Goal: Navigation & Orientation: Find specific page/section

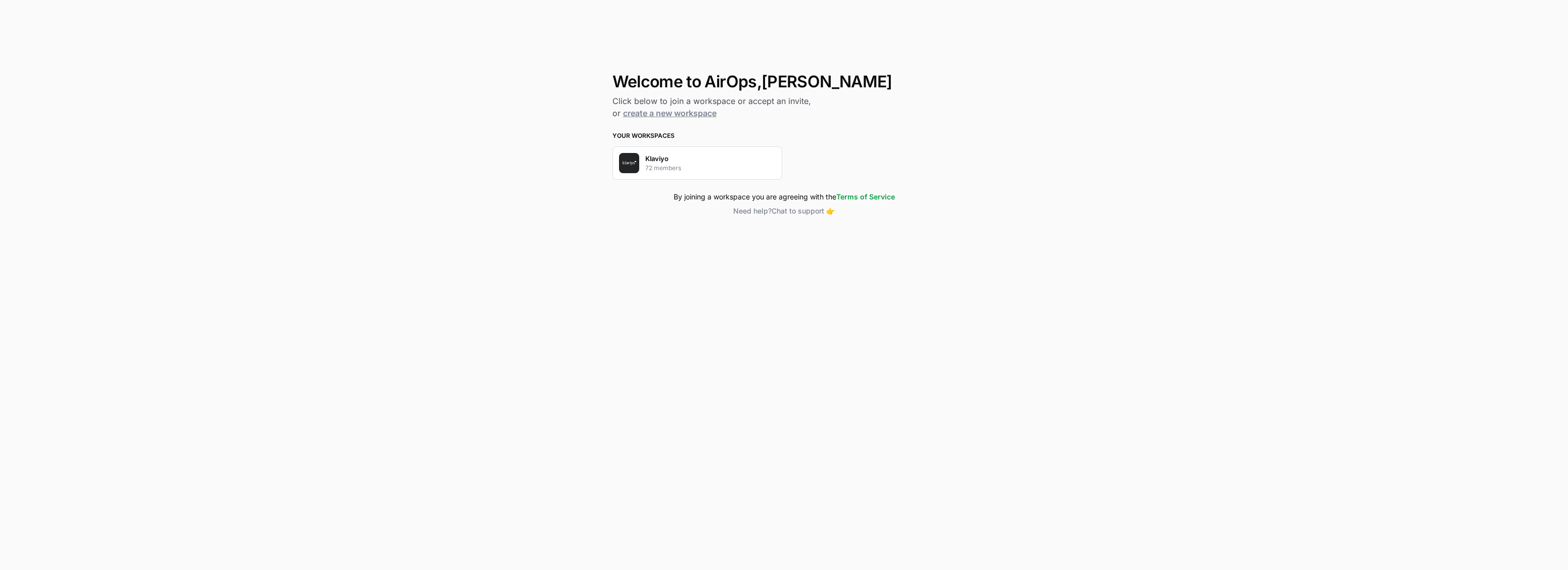
click at [652, 159] on p "Klaviyo" at bounding box center [657, 158] width 24 height 10
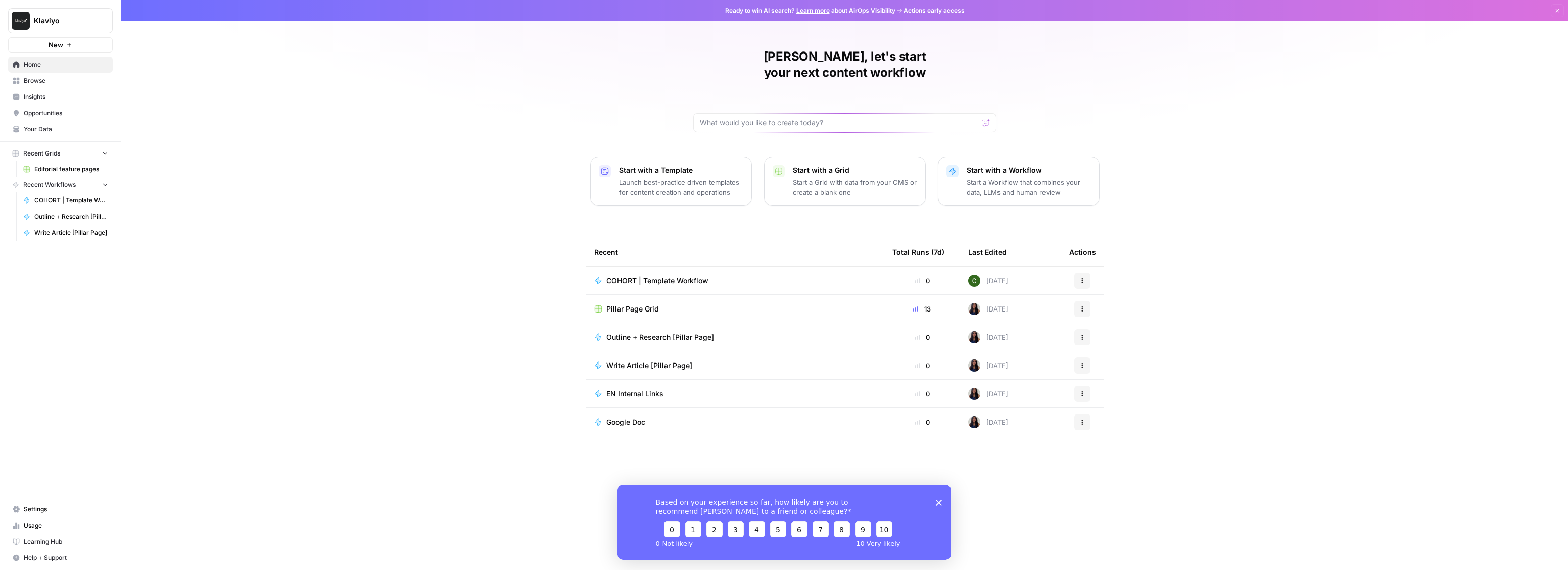
click at [50, 546] on span "Learning Hub" at bounding box center [65, 542] width 84 height 9
click at [60, 171] on span "Editorial feature pages" at bounding box center [71, 169] width 74 height 9
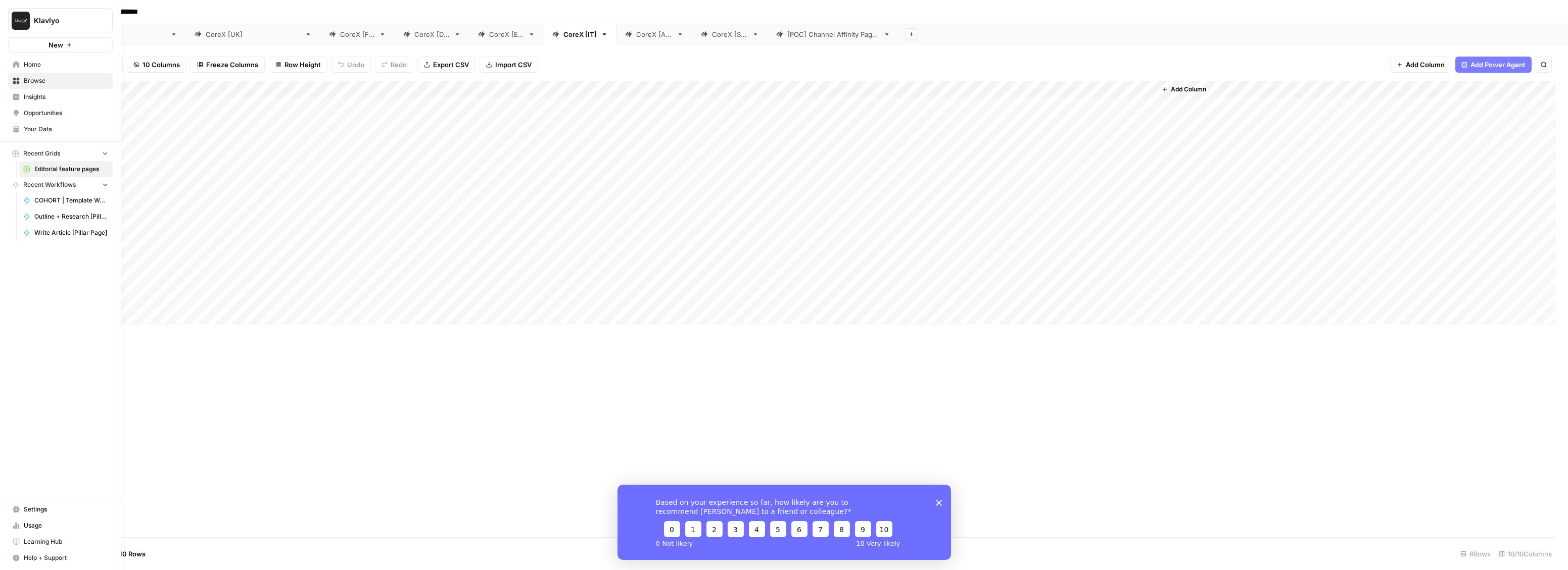
click at [30, 83] on span "Browse" at bounding box center [65, 81] width 84 height 9
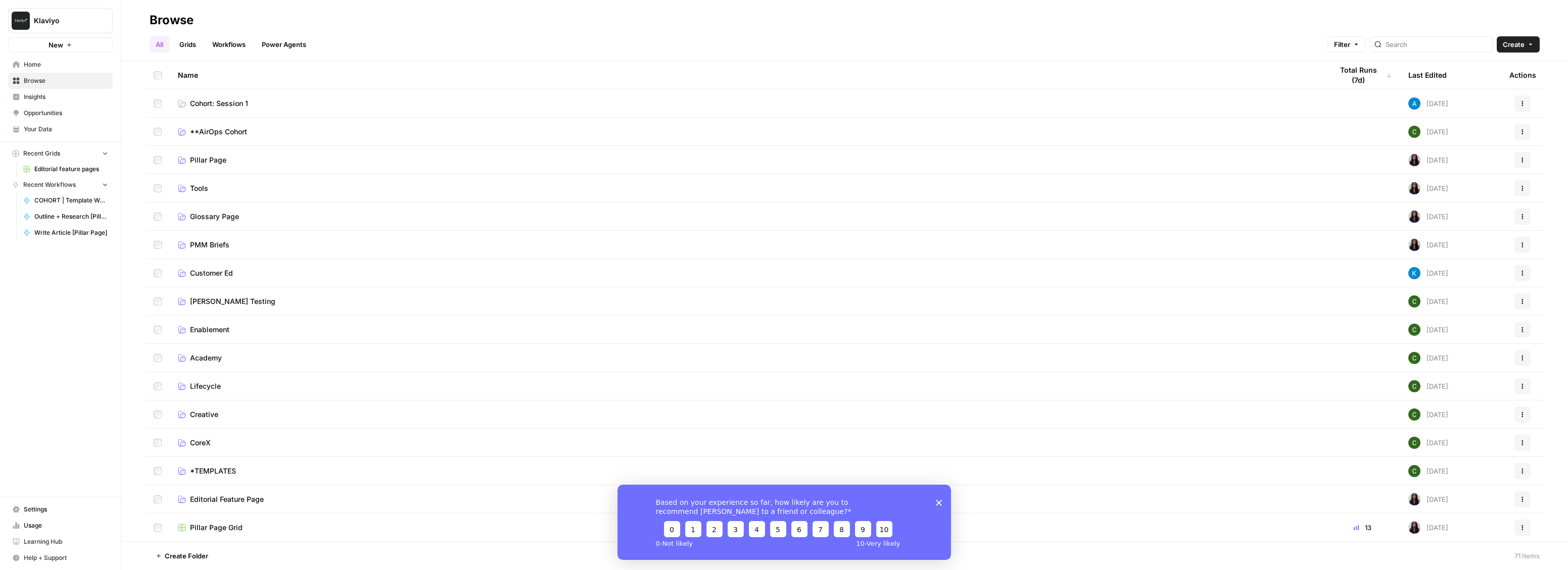
click at [192, 42] on link "Grids" at bounding box center [188, 44] width 29 height 16
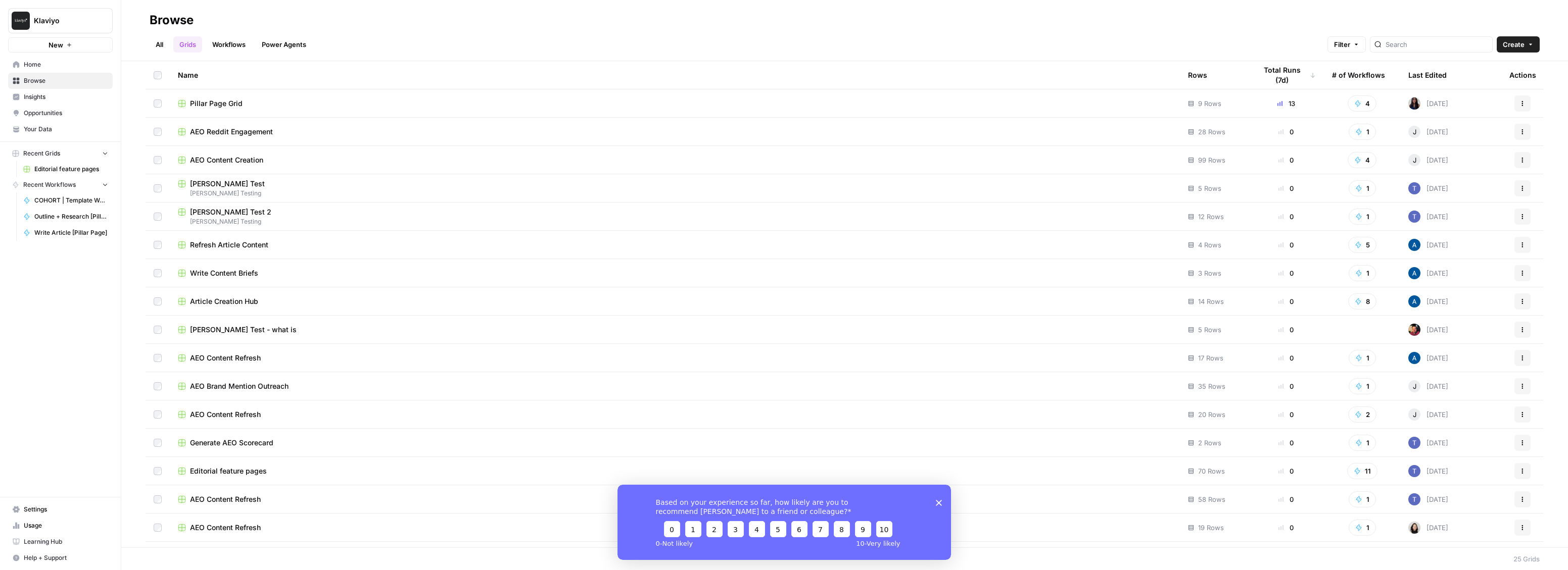
click at [237, 42] on link "Workflows" at bounding box center [229, 44] width 46 height 16
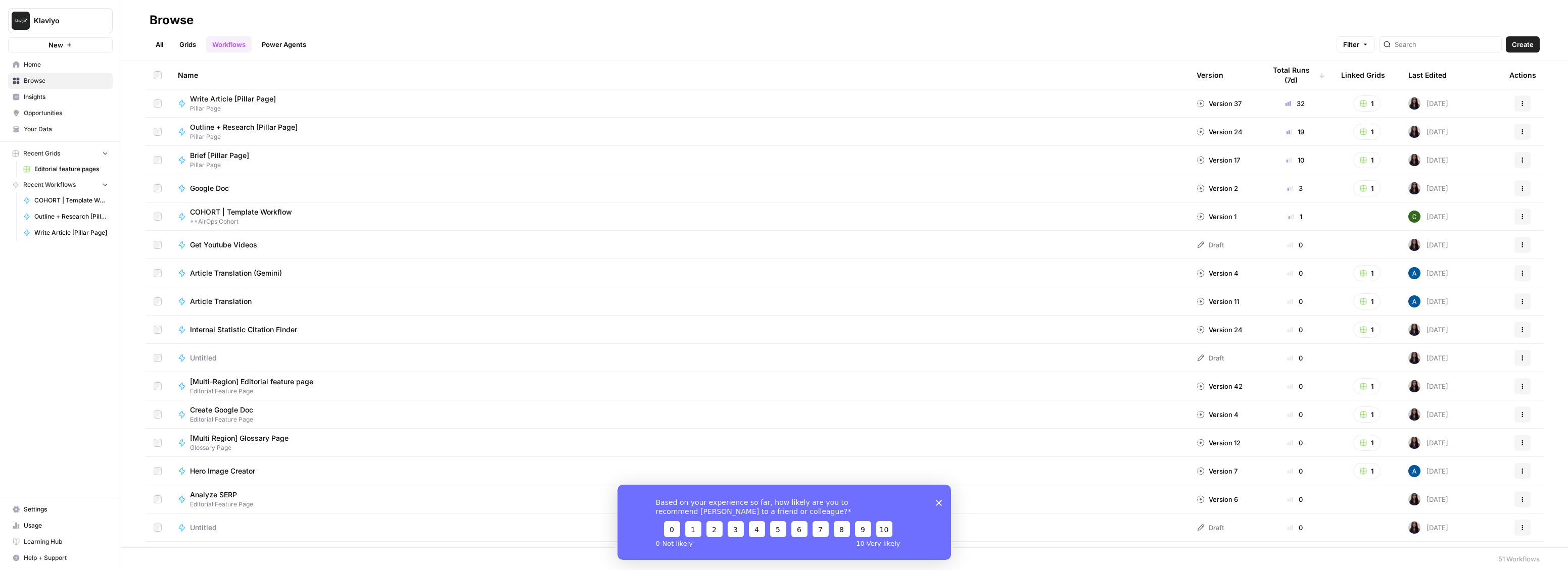
click at [194, 46] on link "Grids" at bounding box center [188, 44] width 29 height 16
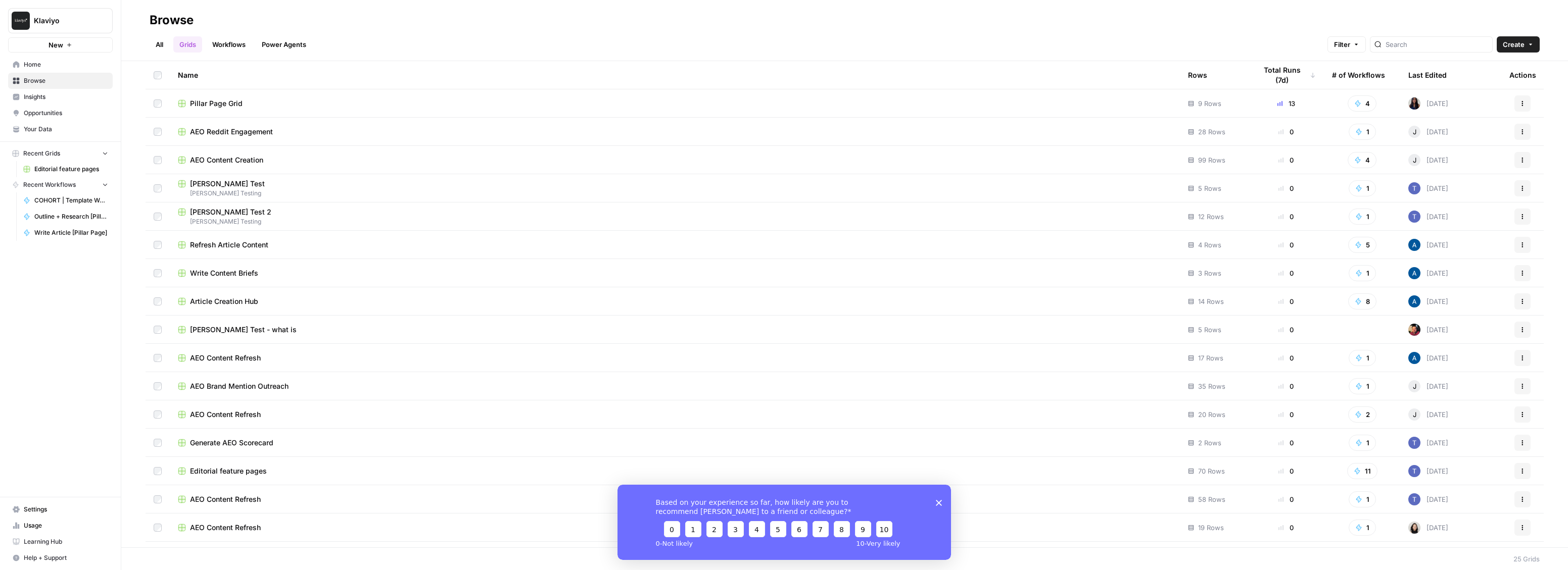
click at [233, 103] on span "Pillar Page Grid" at bounding box center [217, 104] width 52 height 10
